Goal: Task Accomplishment & Management: Complete application form

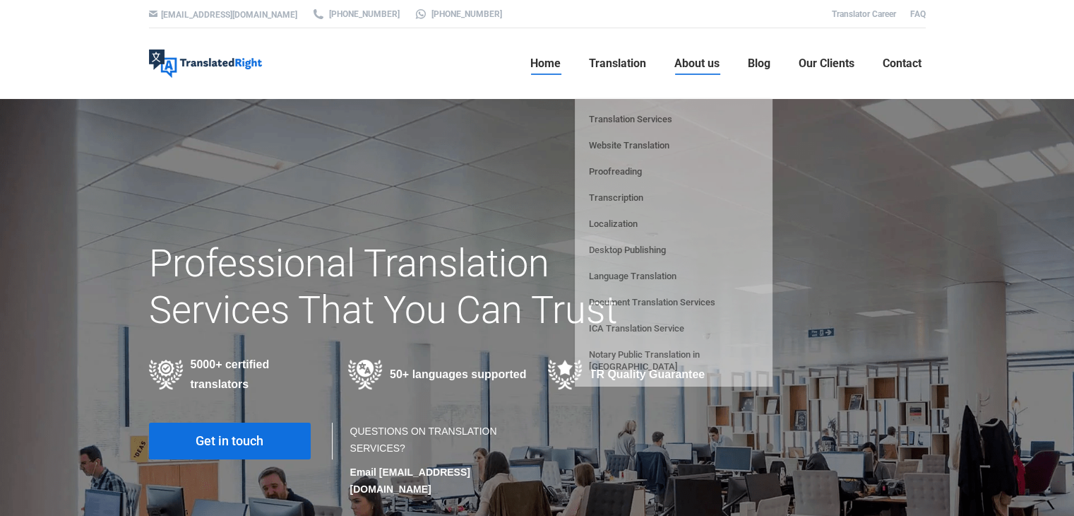
click at [703, 64] on span "About us" at bounding box center [696, 63] width 45 height 14
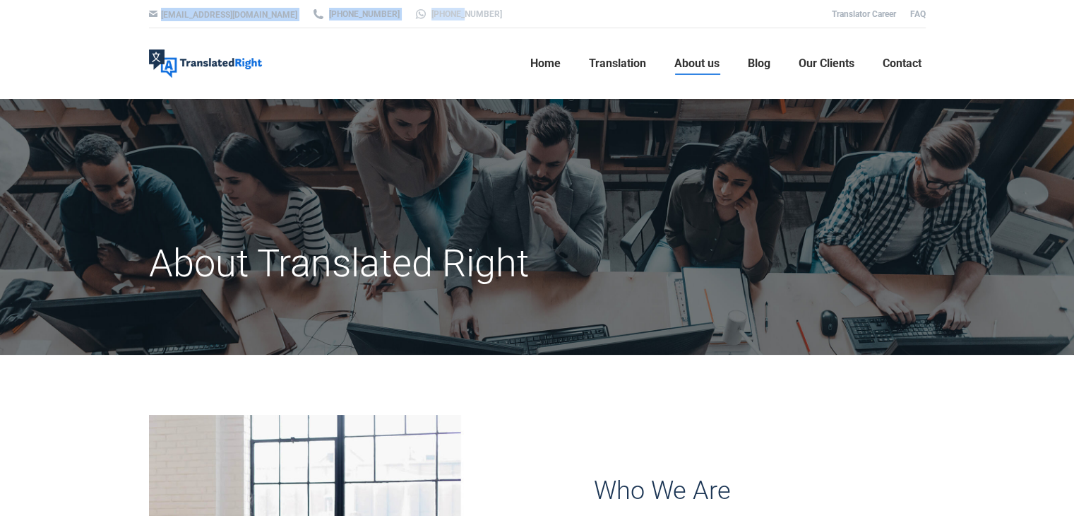
drag, startPoint x: 417, startPoint y: 15, endPoint x: 436, endPoint y: 11, distance: 19.5
click at [411, 13] on div "hello@translatedright.com +65 6977 9646 +65 8725 9055 Translator Career FAQ" at bounding box center [537, 14] width 847 height 28
click at [476, 11] on div at bounding box center [538, 14] width 2260 height 28
drag, startPoint x: 454, startPoint y: 11, endPoint x: 412, endPoint y: 12, distance: 41.7
click at [412, 12] on div "hello@translatedright.com +65 6977 9646 +65 8725 9055 Translator Career FAQ" at bounding box center [537, 14] width 847 height 28
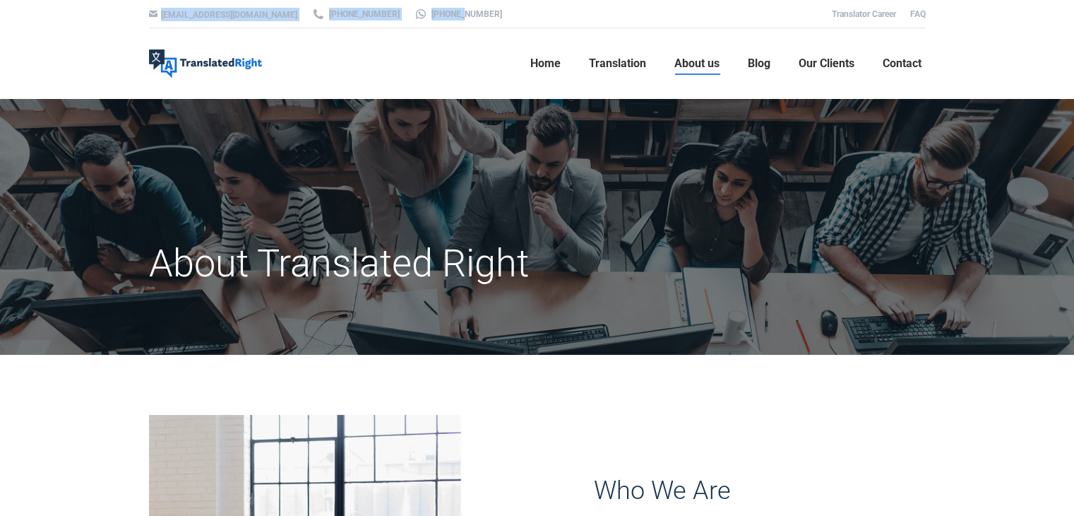
click at [410, 22] on div at bounding box center [538, 14] width 2260 height 28
click at [444, 11] on div at bounding box center [538, 14] width 2260 height 28
click at [426, 15] on link "[PHONE_NUMBER]" at bounding box center [458, 14] width 88 height 13
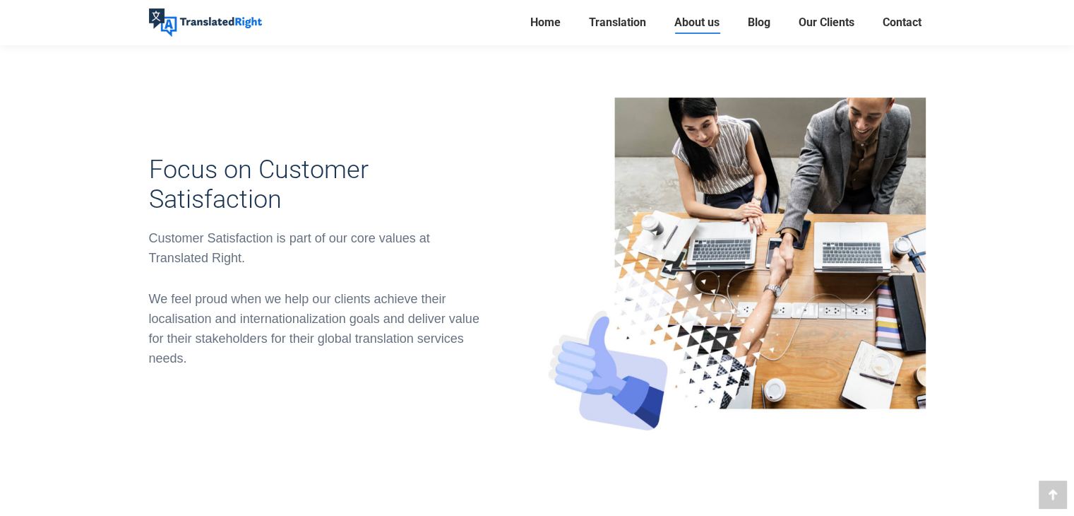
scroll to position [424, 0]
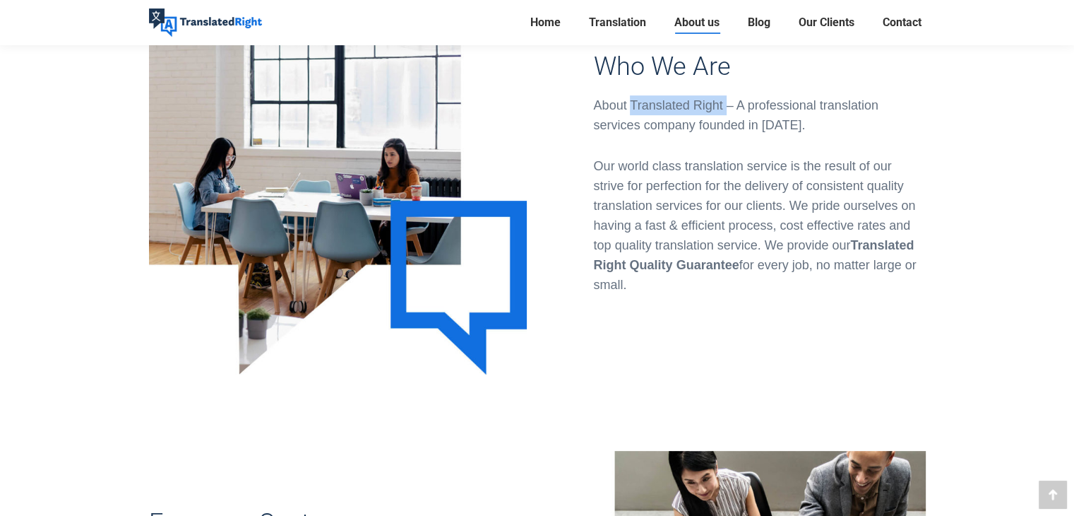
drag, startPoint x: 631, startPoint y: 102, endPoint x: 725, endPoint y: 102, distance: 93.9
click at [725, 102] on div "About Translated Right – A professional translation services company founded in…" at bounding box center [760, 115] width 332 height 40
copy div "Translated Right"
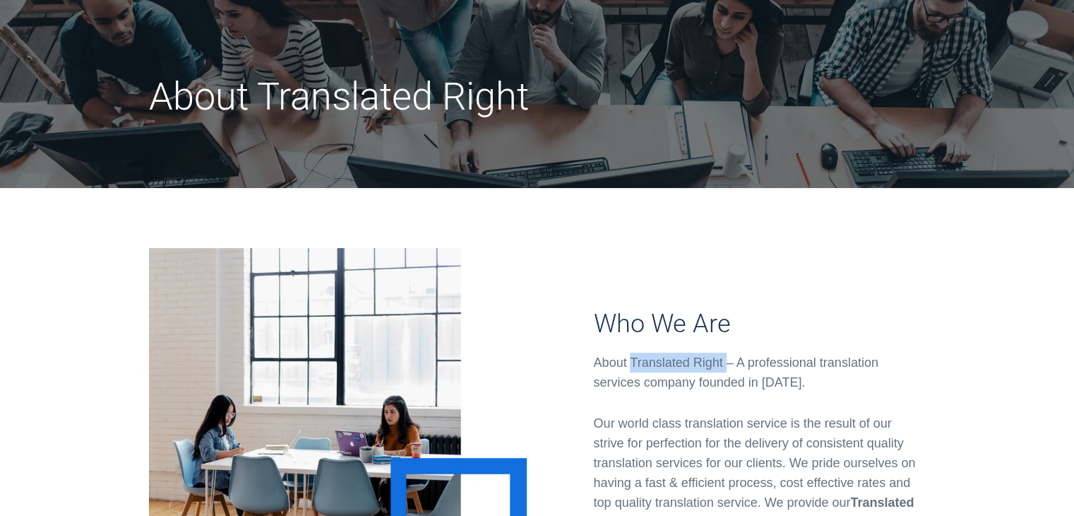
scroll to position [0, 0]
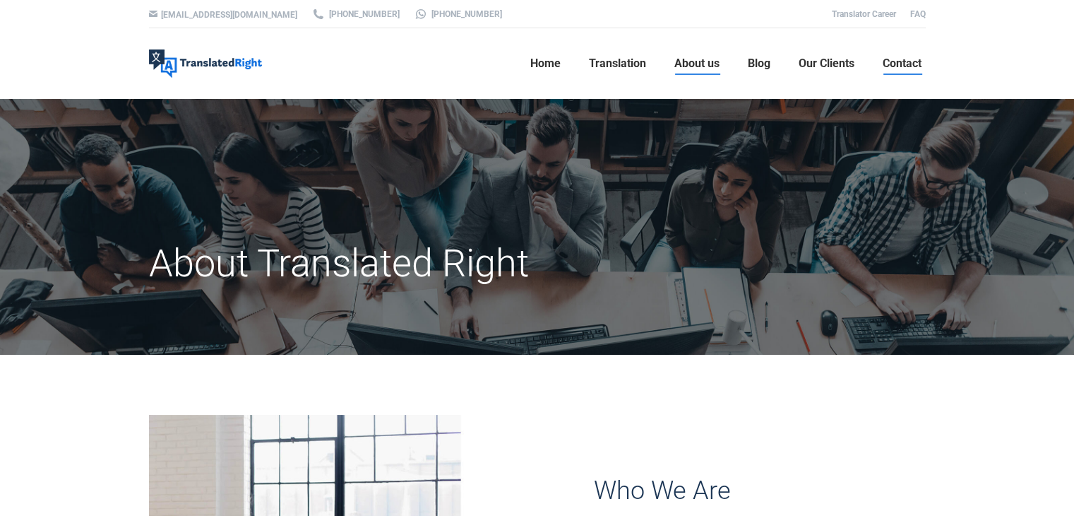
click at [908, 66] on span "Contact" at bounding box center [902, 63] width 39 height 14
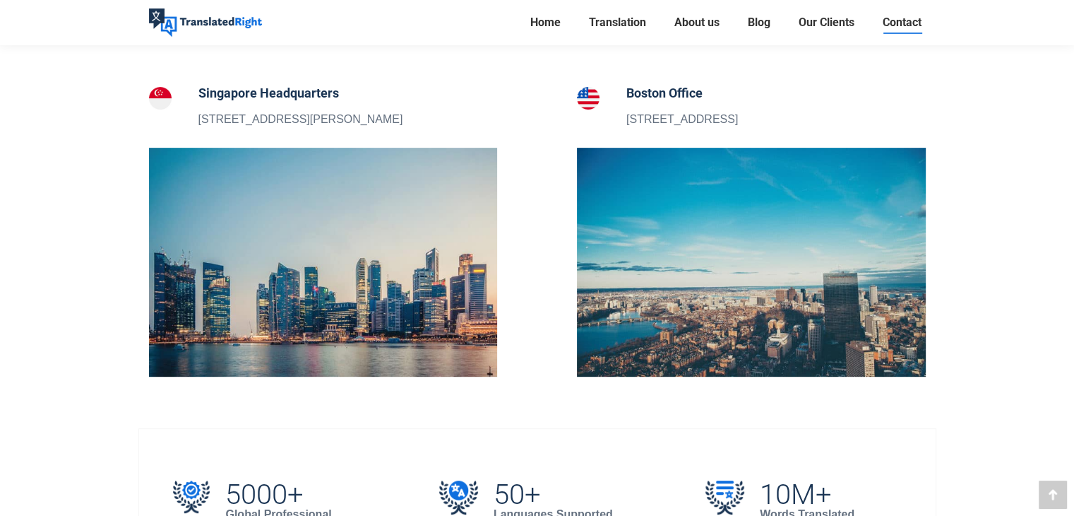
scroll to position [353, 0]
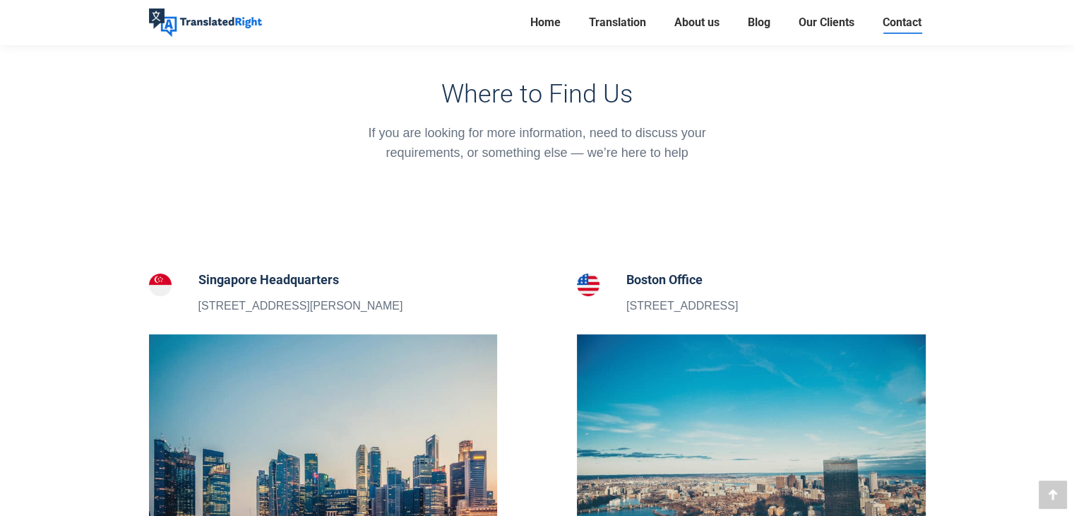
drag, startPoint x: 401, startPoint y: 302, endPoint x: 201, endPoint y: 309, distance: 200.7
click at [201, 309] on div "Singapore Headquarters 5 Peck Hay Road, Singapore 228307" at bounding box center [323, 292] width 349 height 45
copy p "5 Peck Hay Road, Singapore 228307"
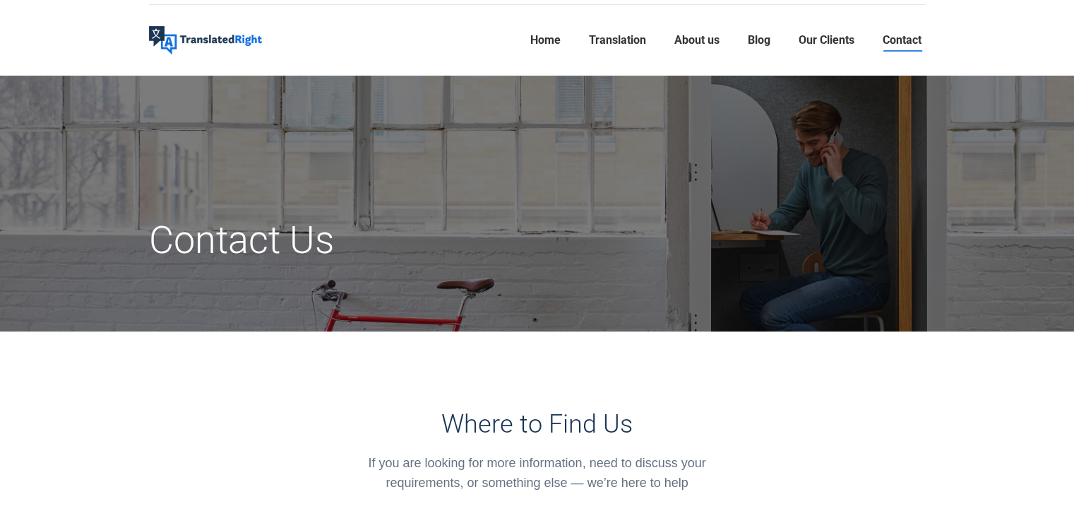
scroll to position [0, 0]
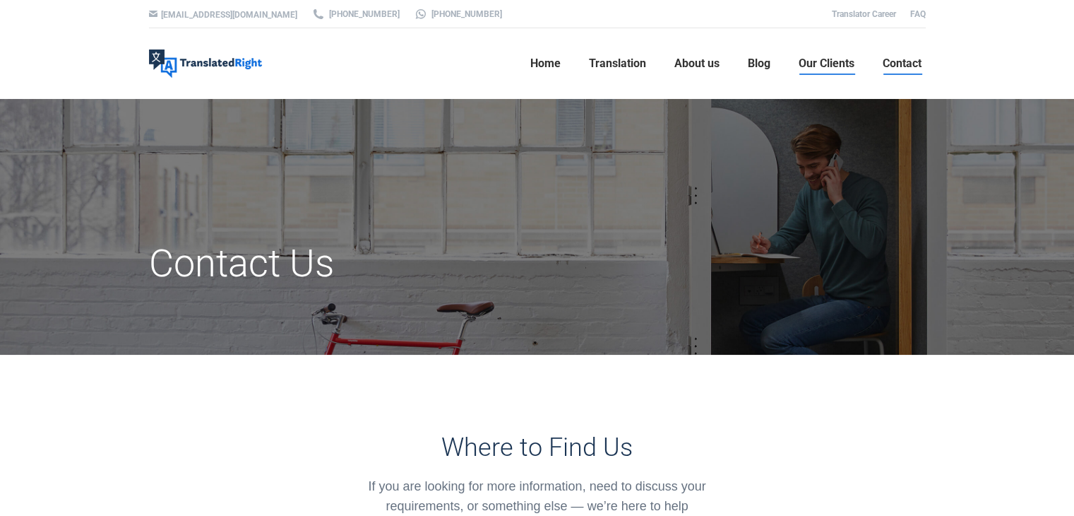
click at [816, 63] on span "Our Clients" at bounding box center [827, 63] width 56 height 14
click at [698, 68] on span "About us" at bounding box center [696, 63] width 45 height 14
click at [897, 71] on link "Contact" at bounding box center [901, 63] width 47 height 45
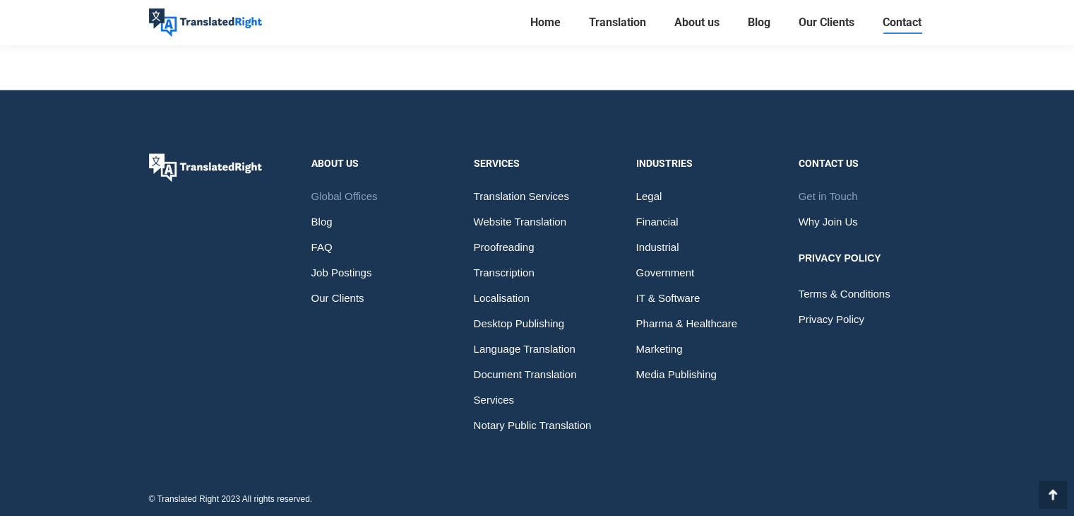
scroll to position [2191, 0]
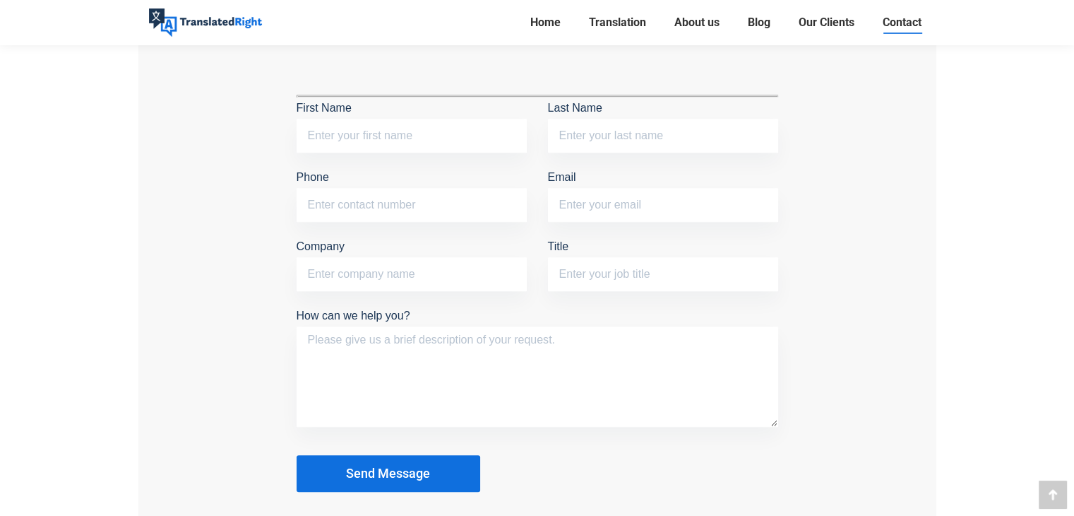
scroll to position [1181, 0]
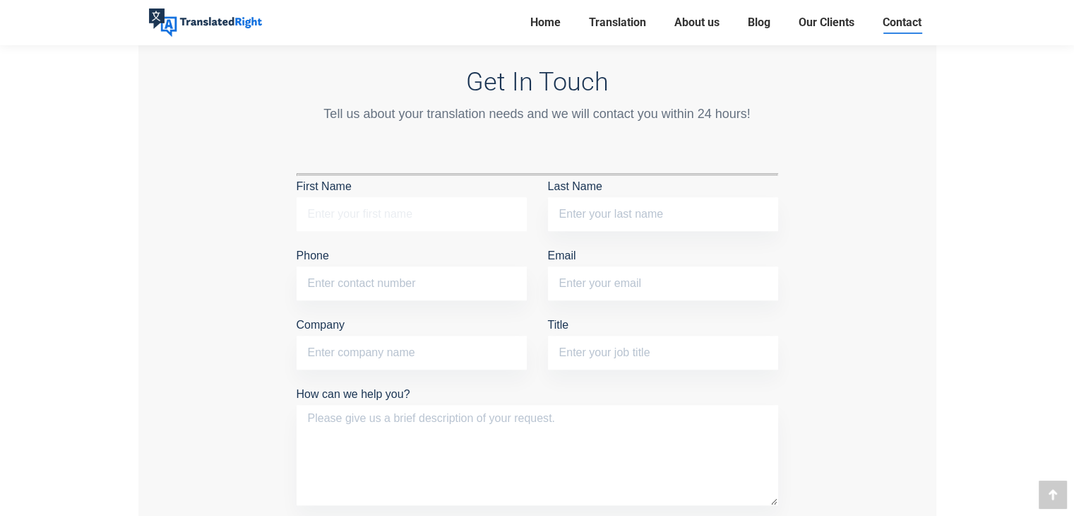
click at [377, 215] on input "First Name" at bounding box center [412, 214] width 230 height 34
type input "Priya"
click at [359, 276] on input "Phone" at bounding box center [412, 283] width 230 height 34
click at [580, 289] on input "Email" at bounding box center [663, 283] width 230 height 34
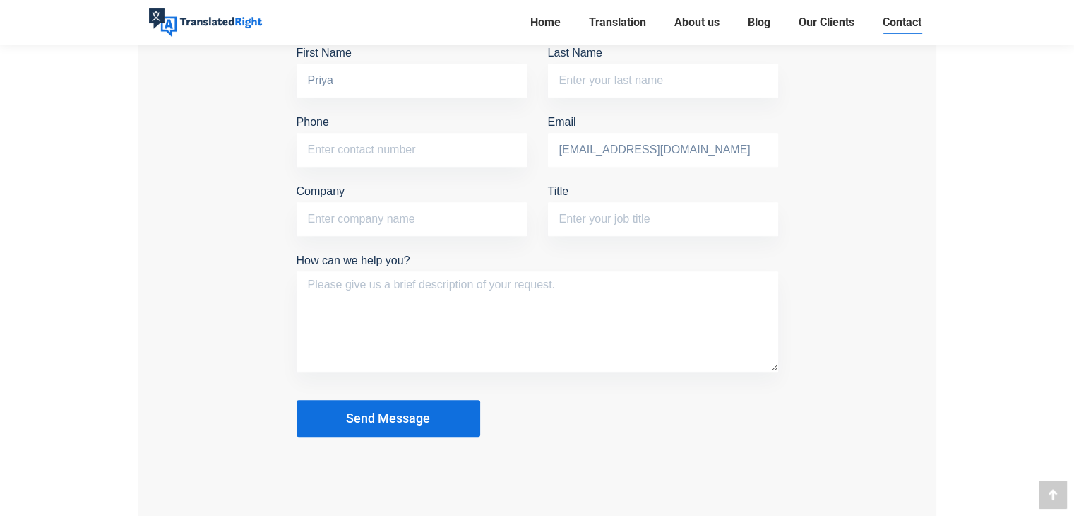
scroll to position [1323, 0]
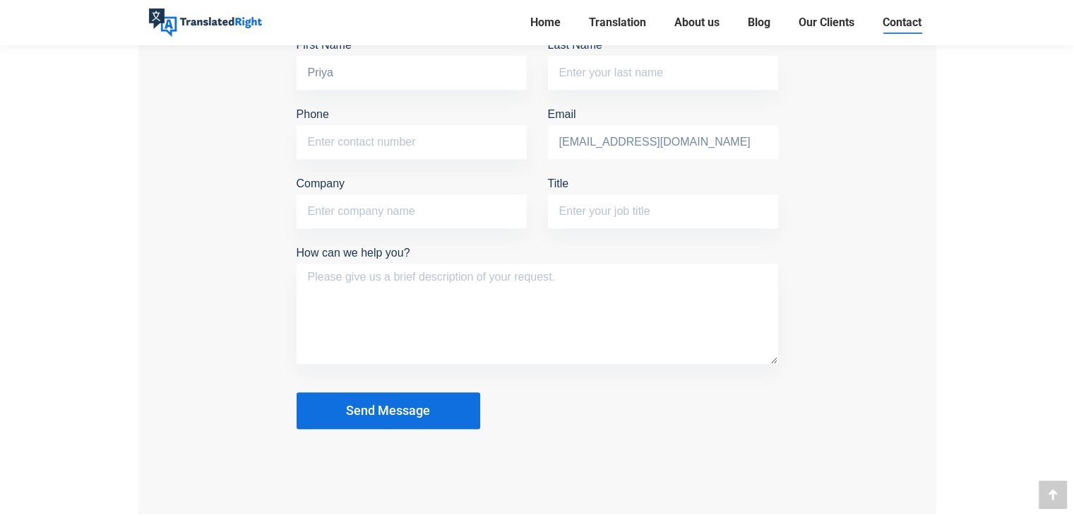
type input "p.tharisini@gmail.com"
click at [406, 298] on textarea "How can we help you?" at bounding box center [538, 313] width 482 height 100
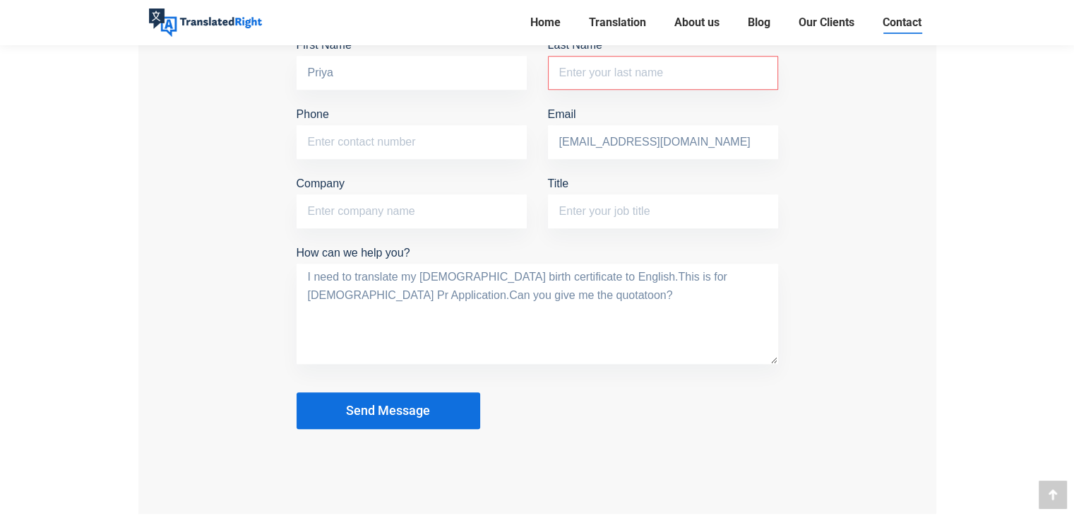
type textarea "I need to translate my Malaysia birth certificate to English.This is for Singap…"
click at [373, 405] on span "Send Message" at bounding box center [388, 410] width 84 height 14
click at [392, 405] on span "Send Message" at bounding box center [388, 410] width 84 height 14
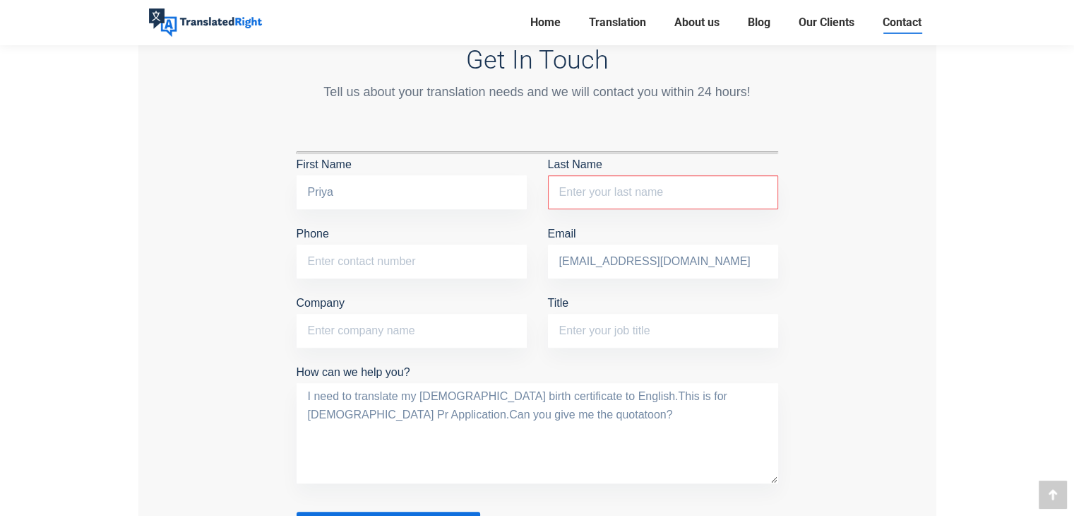
scroll to position [1181, 0]
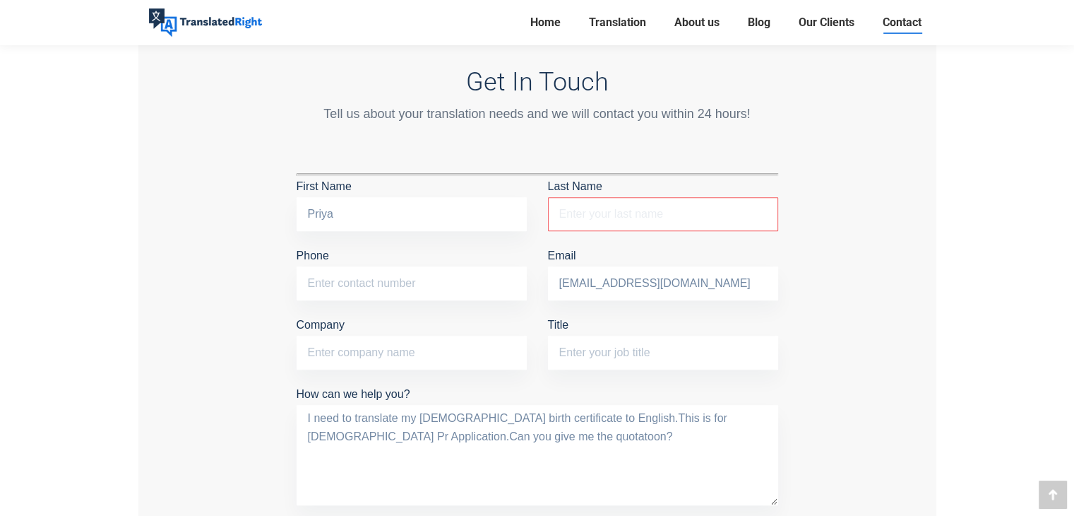
click at [604, 208] on input "Last Name The field is required. The field is required." at bounding box center [663, 214] width 230 height 34
drag, startPoint x: 592, startPoint y: 208, endPoint x: 543, endPoint y: 208, distance: 49.4
click at [543, 208] on div "Last Name Riya The field is required. The field is required." at bounding box center [662, 210] width 251 height 69
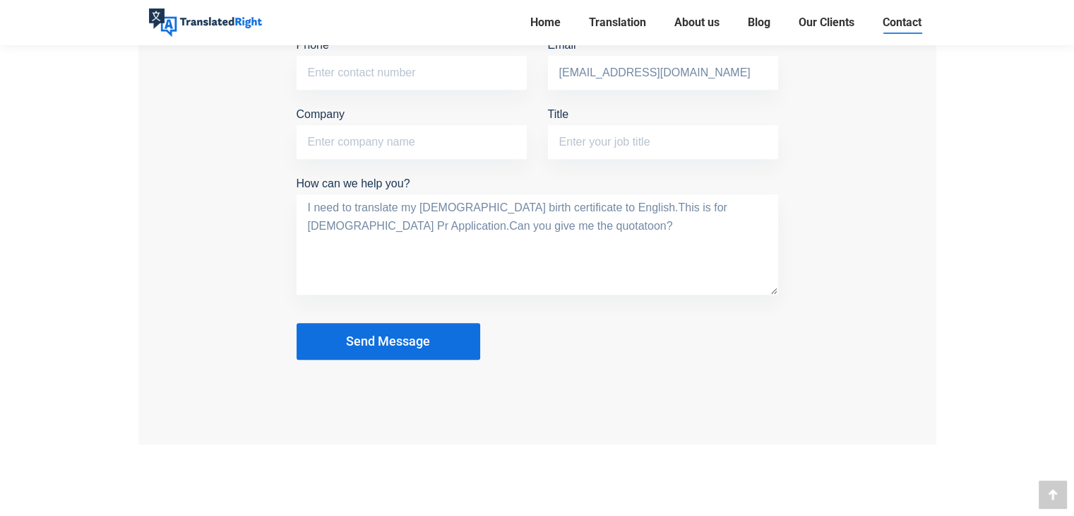
scroll to position [1393, 0]
type input "Dran"
click at [427, 343] on button "Send Message" at bounding box center [389, 339] width 184 height 37
